Goal: Information Seeking & Learning: Learn about a topic

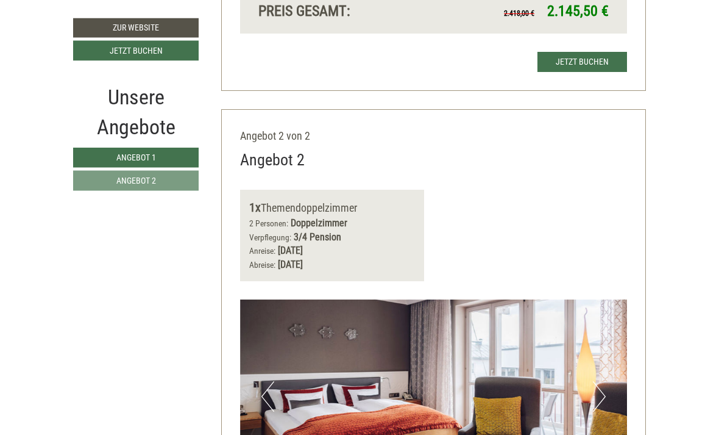
scroll to position [1225, 0]
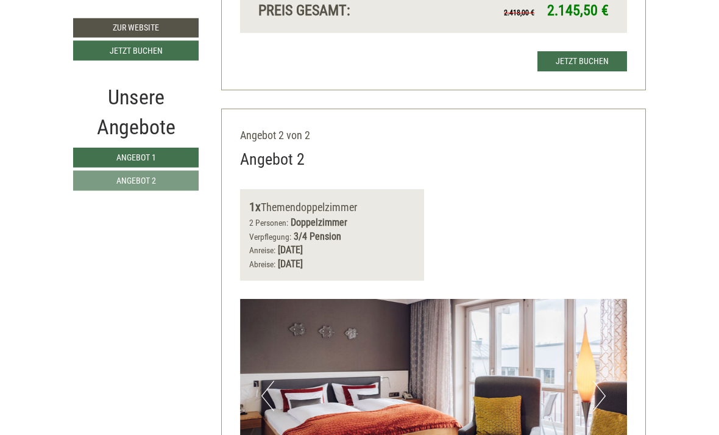
click at [603, 381] on button "Next" at bounding box center [599, 396] width 13 height 30
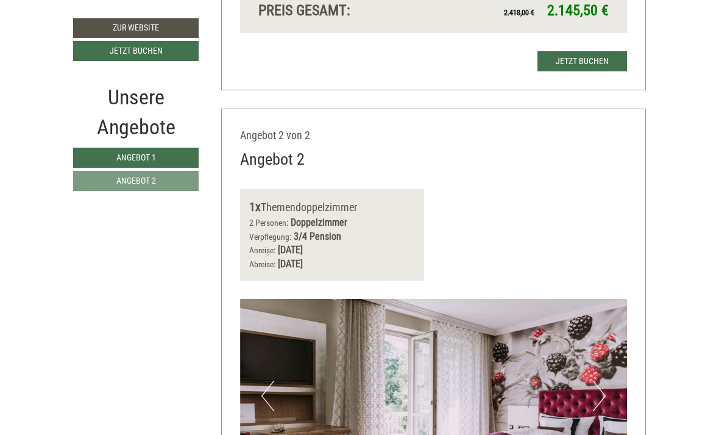
click at [593, 380] on button "Next" at bounding box center [599, 395] width 13 height 30
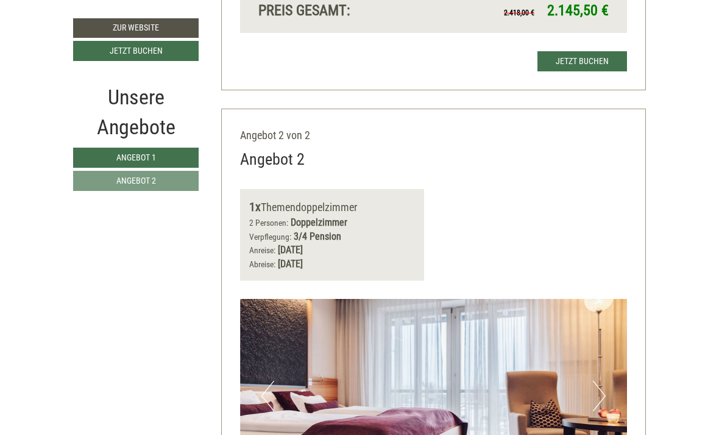
click at [596, 380] on button "Next" at bounding box center [599, 395] width 13 height 30
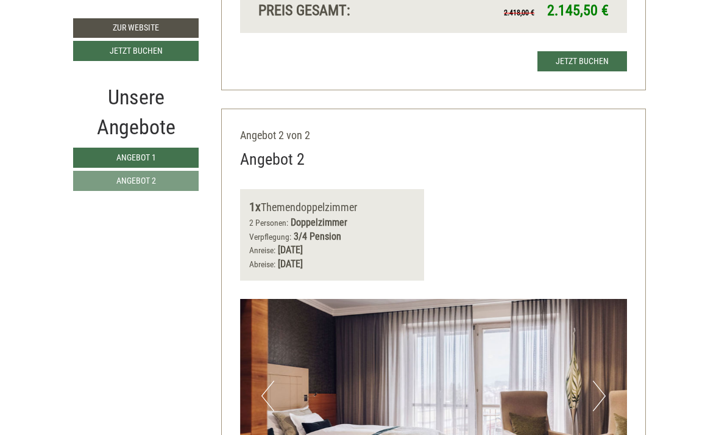
click at [596, 380] on button "Next" at bounding box center [599, 395] width 13 height 30
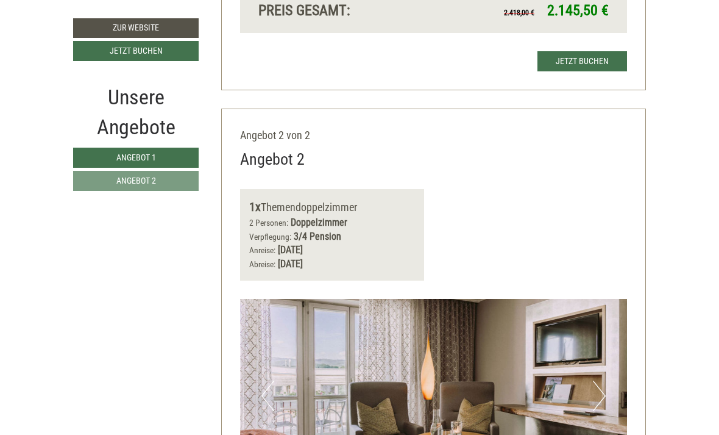
click at [593, 380] on button "Next" at bounding box center [599, 395] width 13 height 30
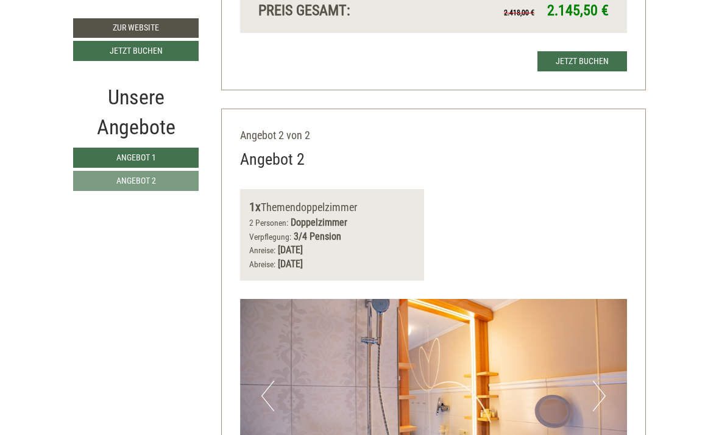
click at [591, 357] on img at bounding box center [434, 396] width 388 height 194
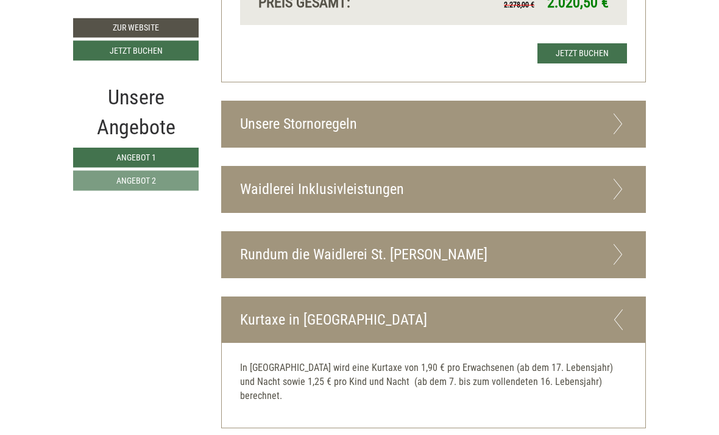
scroll to position [1970, 0]
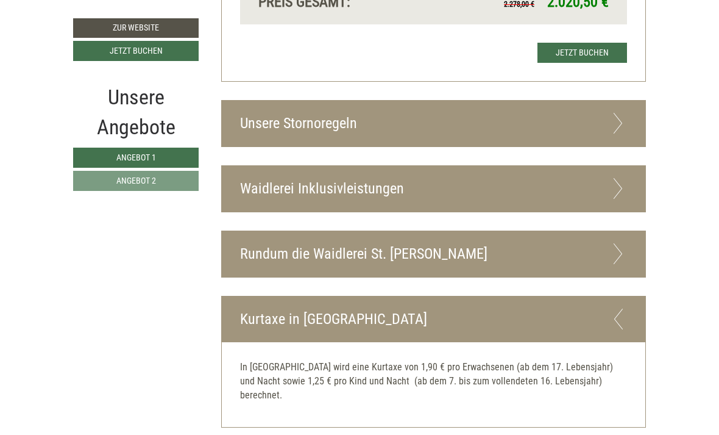
click at [623, 243] on icon at bounding box center [619, 253] width 18 height 21
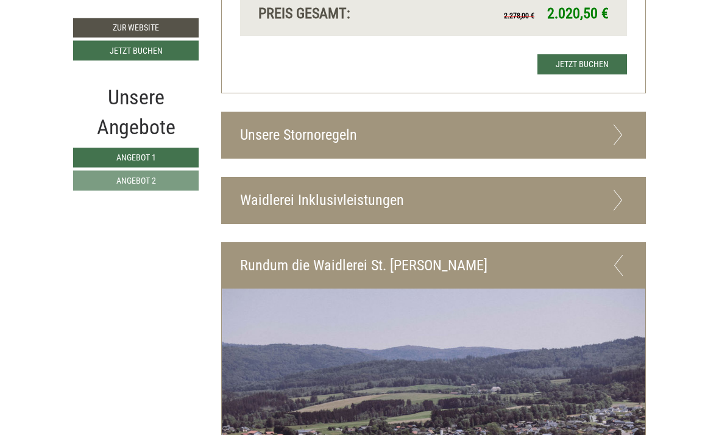
scroll to position [1946, 0]
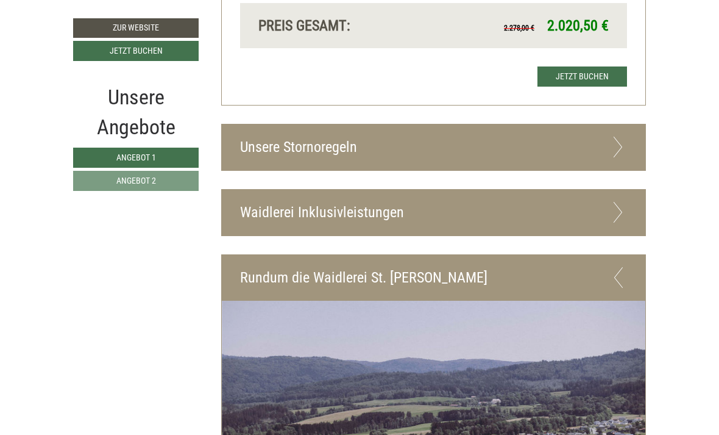
click at [624, 202] on icon at bounding box center [619, 212] width 18 height 21
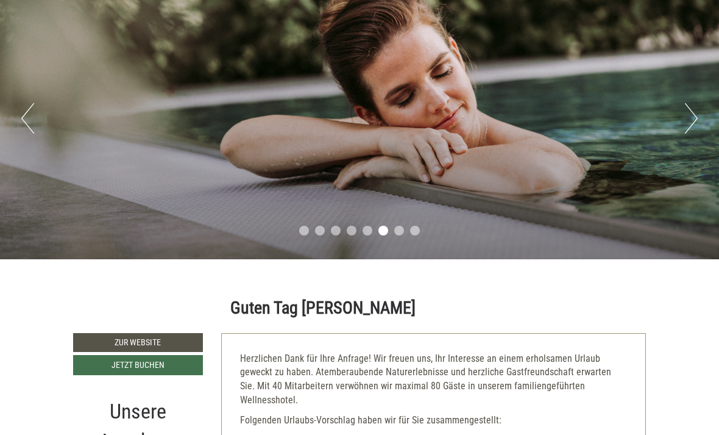
scroll to position [0, 0]
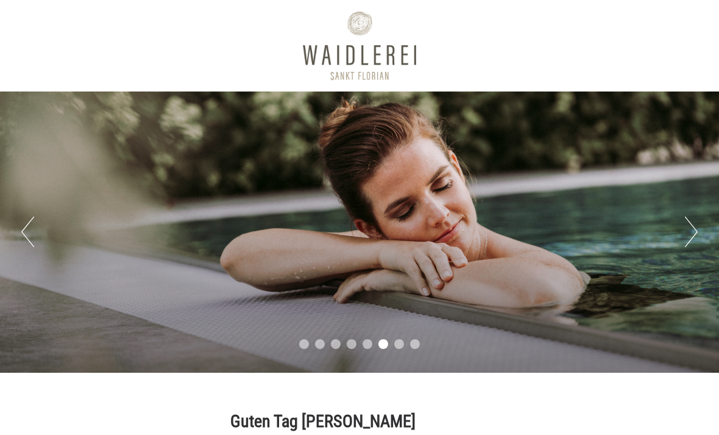
click at [692, 230] on button "Next" at bounding box center [691, 231] width 13 height 30
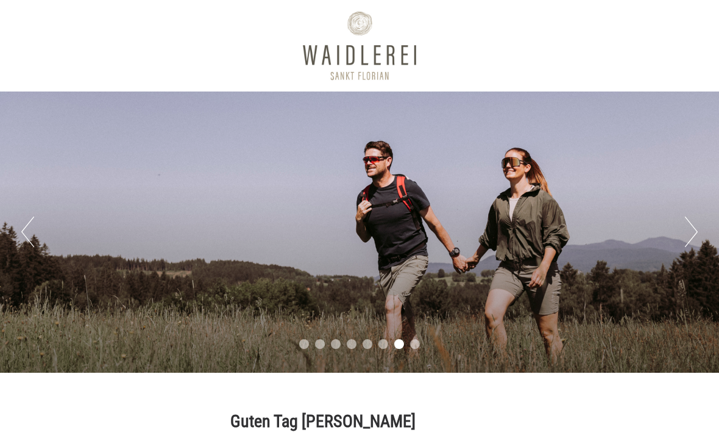
click at [689, 227] on button "Next" at bounding box center [691, 231] width 13 height 30
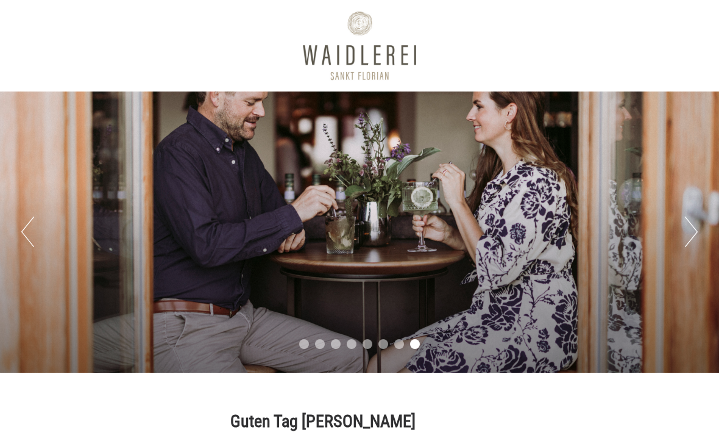
click at [689, 231] on button "Next" at bounding box center [691, 231] width 13 height 30
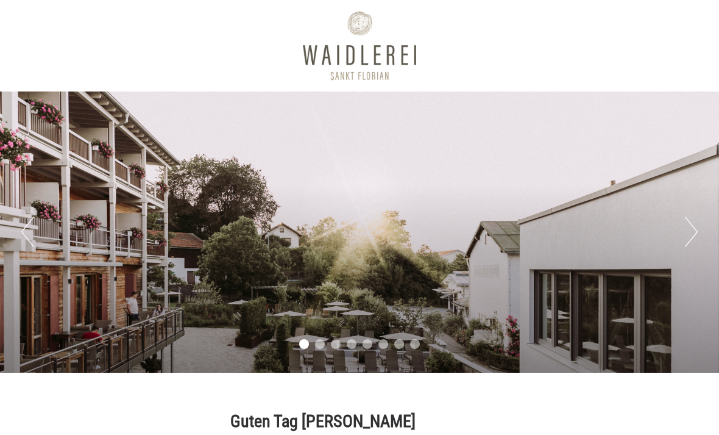
click at [689, 237] on button "Next" at bounding box center [691, 231] width 13 height 30
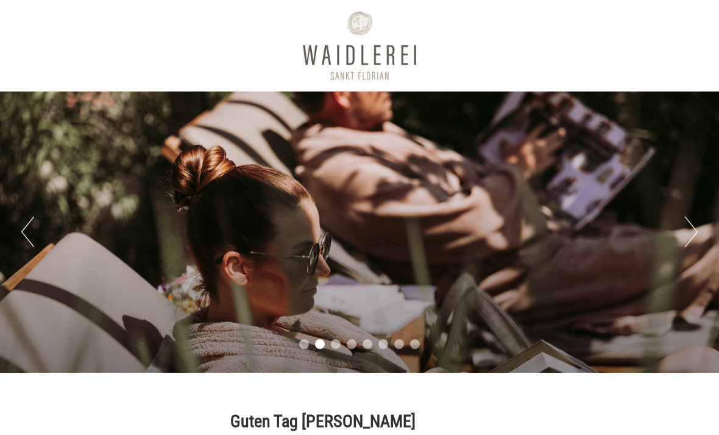
click at [692, 233] on button "Next" at bounding box center [691, 231] width 13 height 30
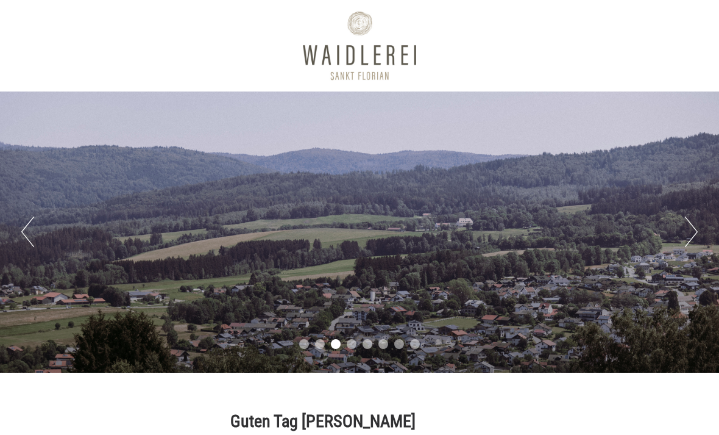
click at [688, 237] on button "Next" at bounding box center [691, 231] width 13 height 30
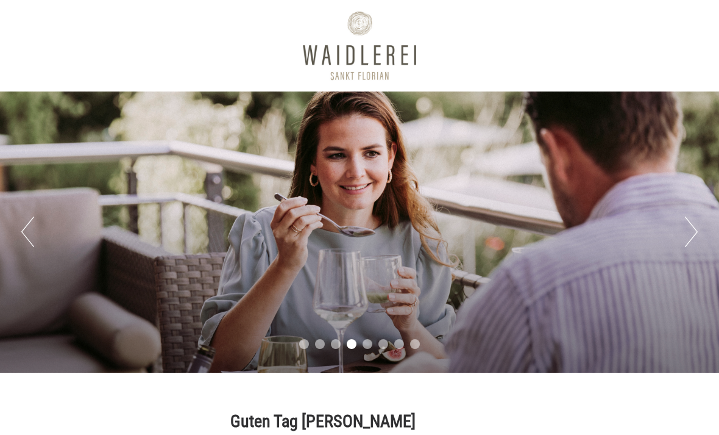
click at [686, 239] on button "Next" at bounding box center [691, 231] width 13 height 30
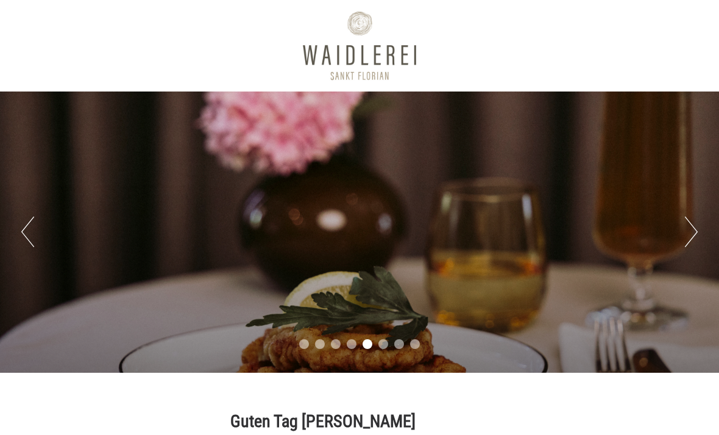
click at [685, 237] on button "Next" at bounding box center [691, 231] width 13 height 30
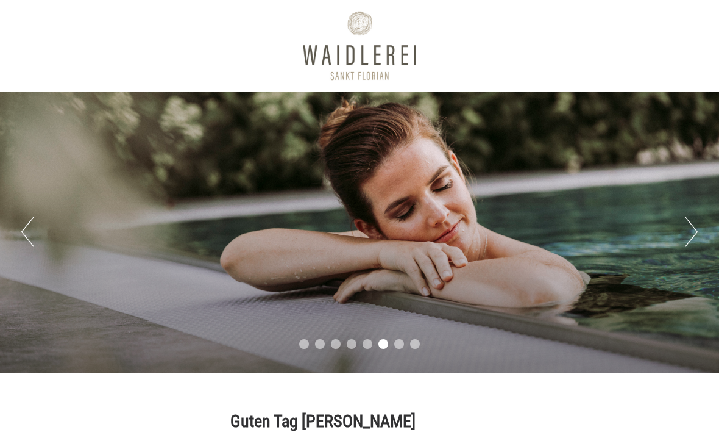
click at [685, 240] on button "Next" at bounding box center [691, 231] width 13 height 30
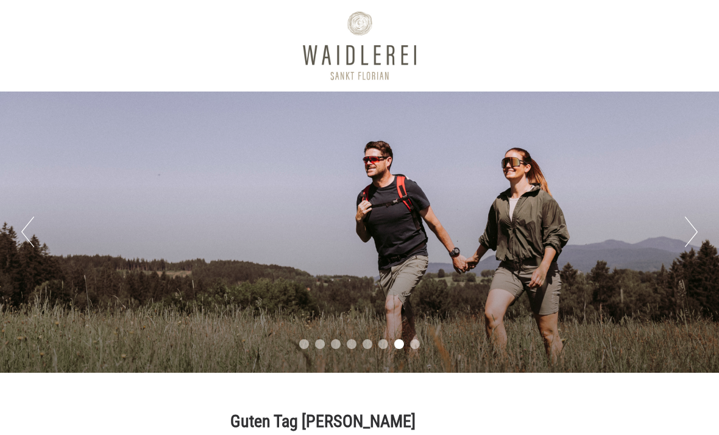
click at [686, 240] on button "Next" at bounding box center [691, 231] width 13 height 30
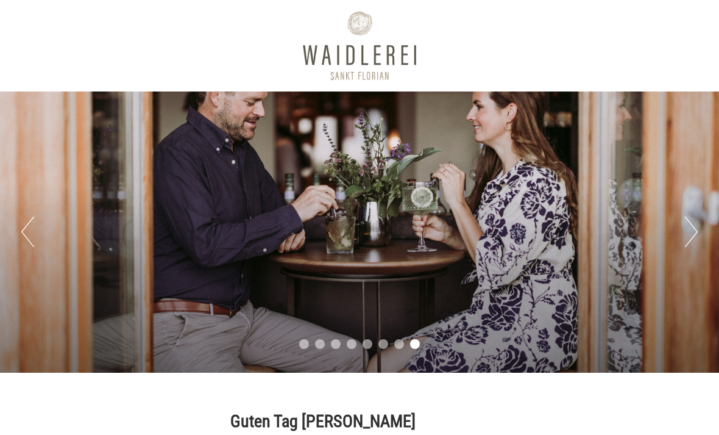
click at [686, 238] on button "Next" at bounding box center [691, 231] width 13 height 30
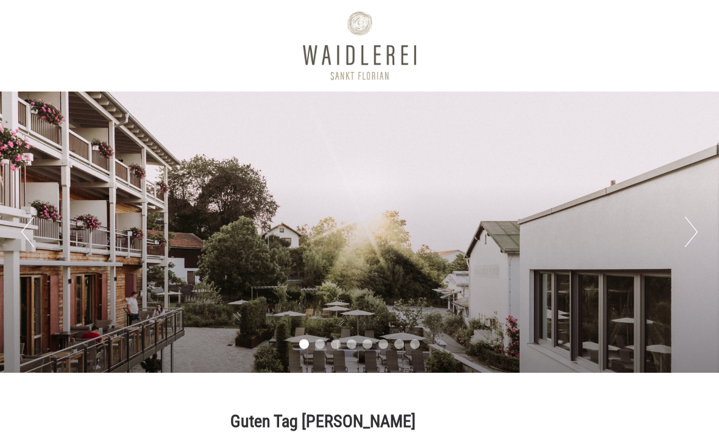
click at [685, 236] on button "Next" at bounding box center [691, 231] width 13 height 30
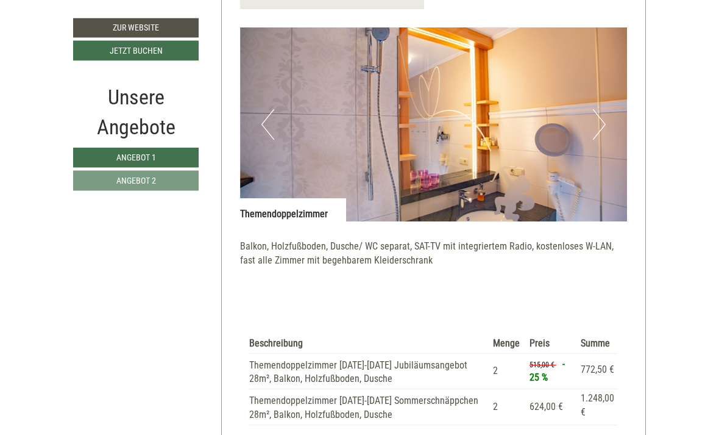
scroll to position [1497, 0]
click at [600, 108] on button "Next" at bounding box center [599, 123] width 13 height 30
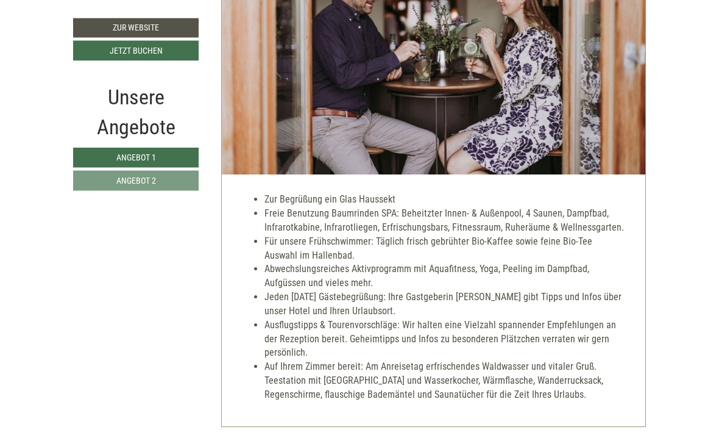
scroll to position [2219, 0]
click at [619, 235] on li "Für unsere Frühschwimmer: Täglich frisch gebrühter Bio-Kaffee sowie feine Bio-T…" at bounding box center [446, 249] width 363 height 28
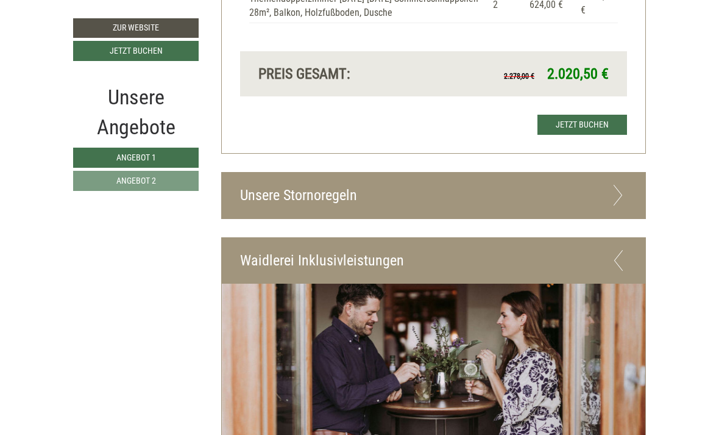
scroll to position [1897, 0]
